Goal: Task Accomplishment & Management: Use online tool/utility

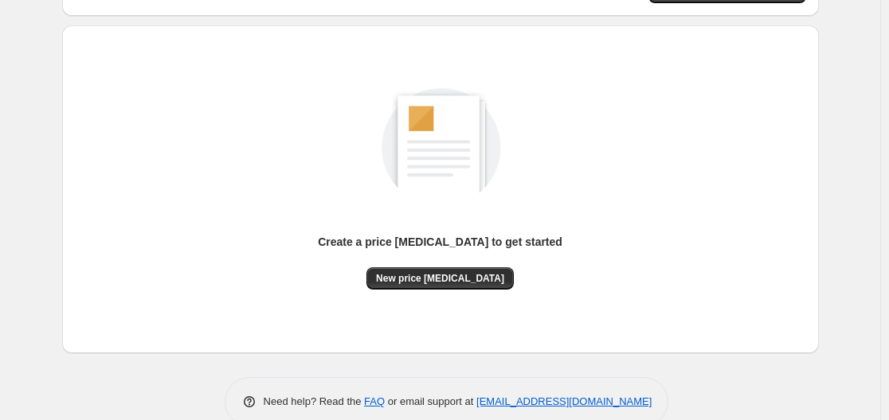
scroll to position [152, 0]
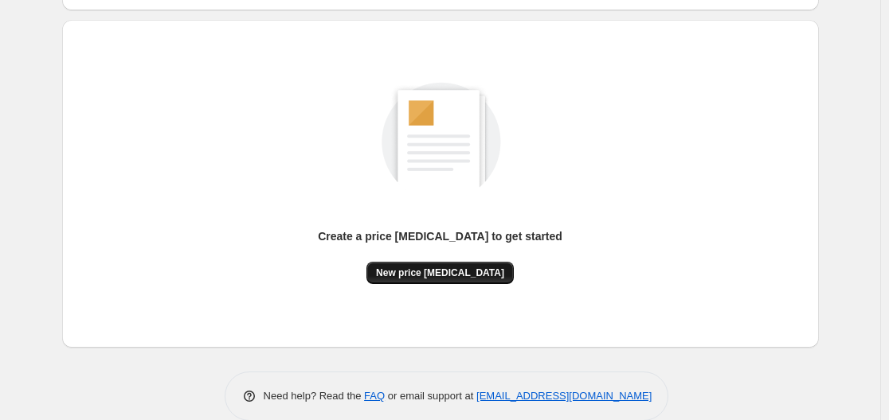
click at [431, 272] on span "New price [MEDICAL_DATA]" at bounding box center [440, 273] width 128 height 13
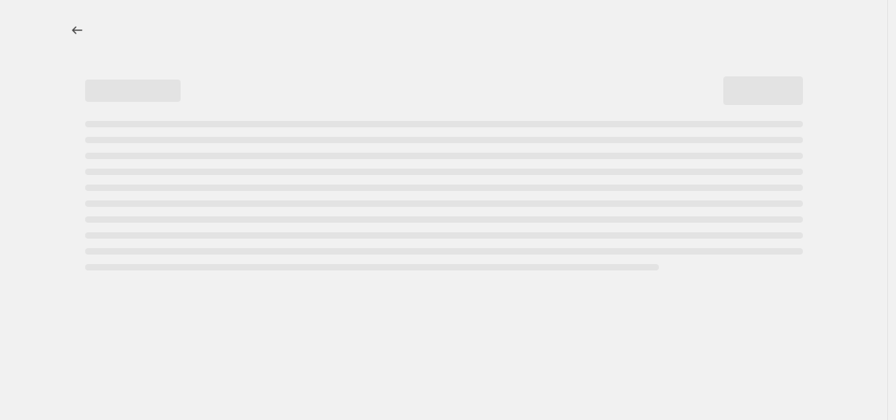
select select "percentage"
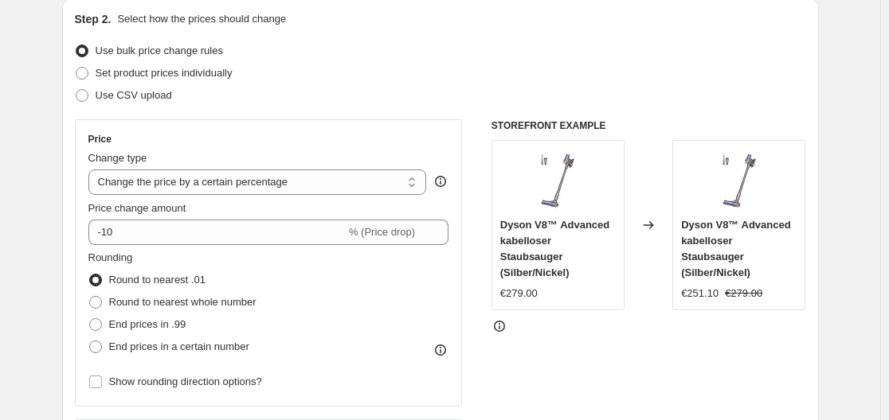
scroll to position [204, 0]
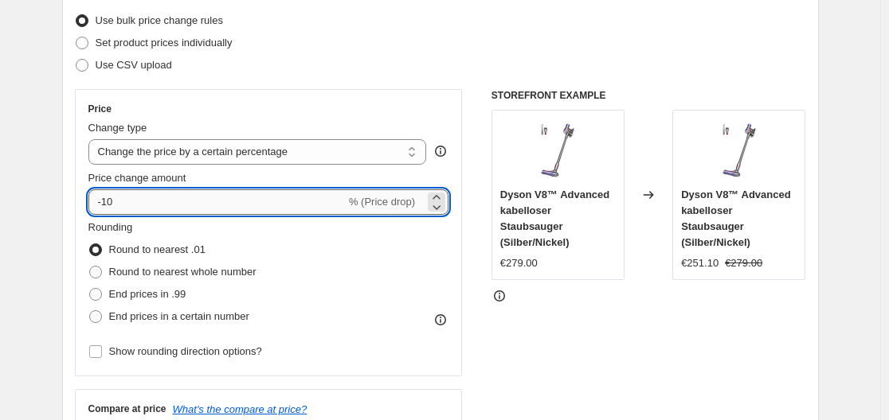
click at [252, 206] on input "-10" at bounding box center [216, 201] width 257 height 25
type input "-1"
type input "3"
type input "35"
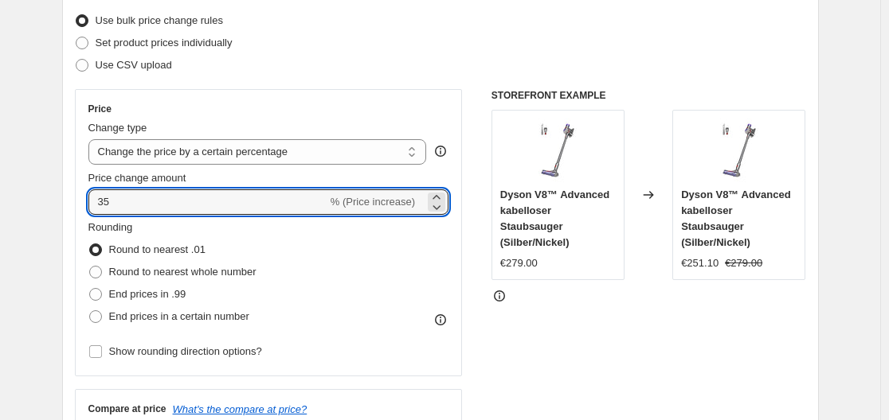
click at [332, 47] on div "Set product prices individually" at bounding box center [440, 43] width 731 height 22
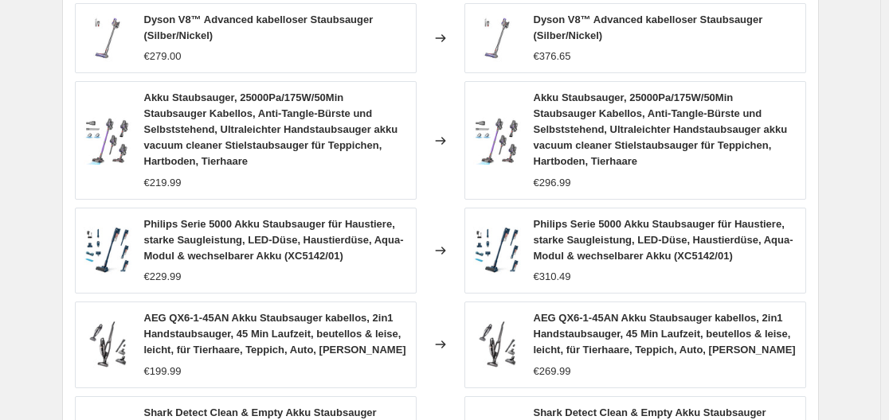
scroll to position [1293, 0]
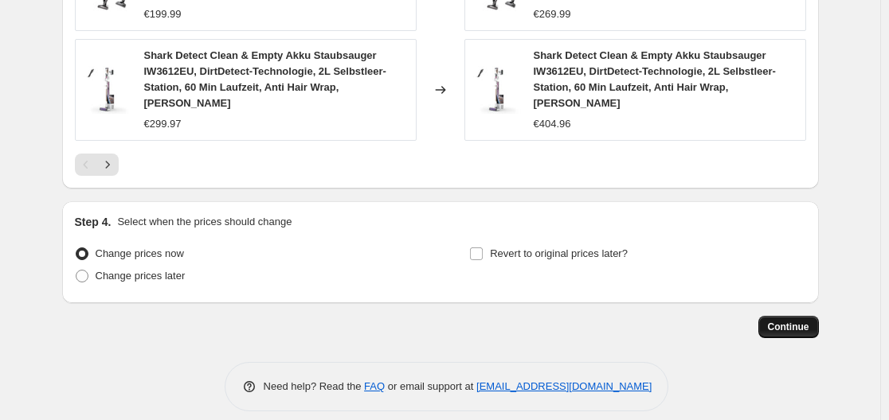
click at [804, 321] on span "Continue" at bounding box center [788, 327] width 41 height 13
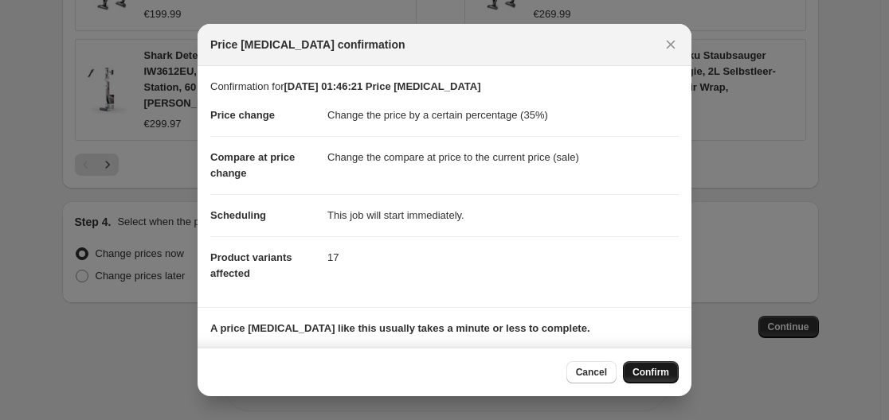
click at [636, 379] on button "Confirm" at bounding box center [651, 372] width 56 height 22
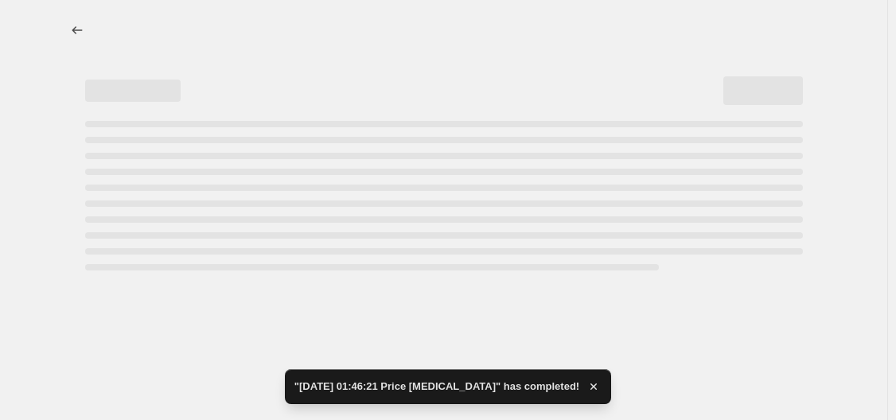
select select "percentage"
